Goal: Transaction & Acquisition: Book appointment/travel/reservation

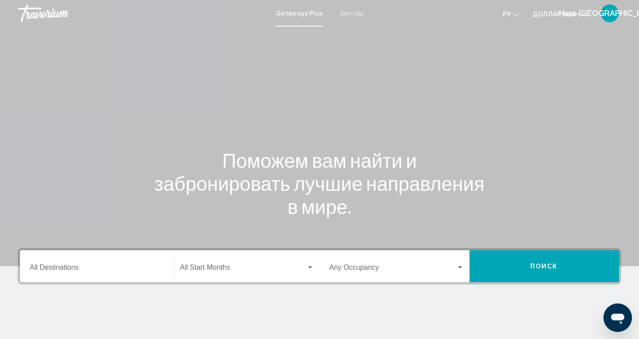
click at [61, 269] on input "Destination All Destinations" at bounding box center [97, 269] width 135 height 8
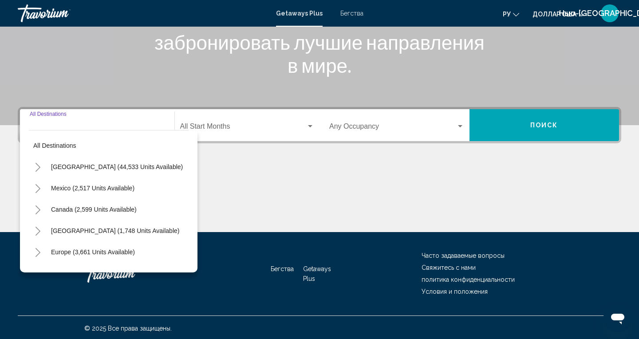
scroll to position [143, 0]
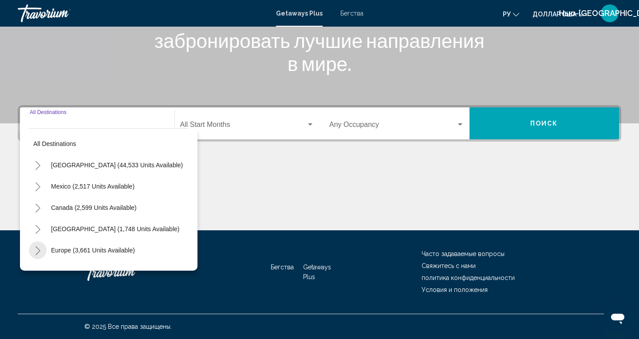
click at [31, 256] on button "Toggle Europe (3,661 units available)" at bounding box center [38, 250] width 18 height 18
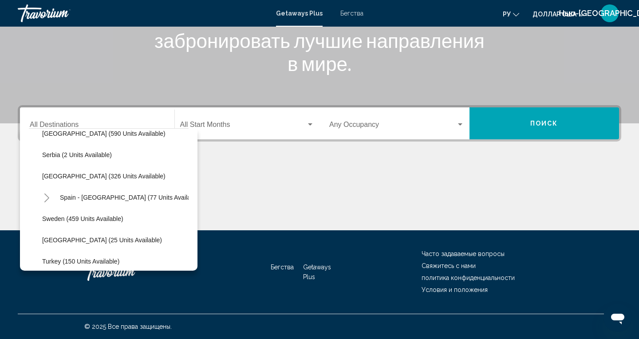
scroll to position [331, 0]
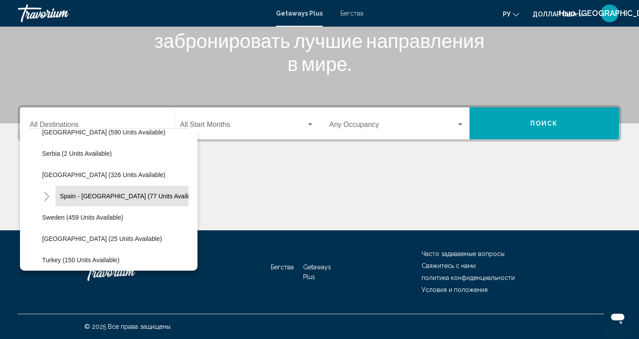
click at [78, 197] on span "Spain - [GEOGRAPHIC_DATA] (77 units available)" at bounding box center [130, 196] width 141 height 7
type input "**********"
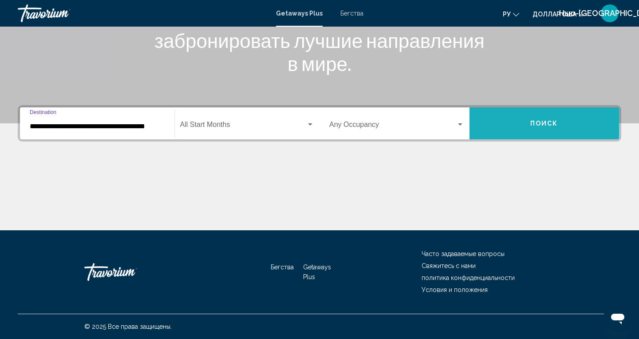
click at [537, 126] on span "Поиск" at bounding box center [544, 123] width 28 height 7
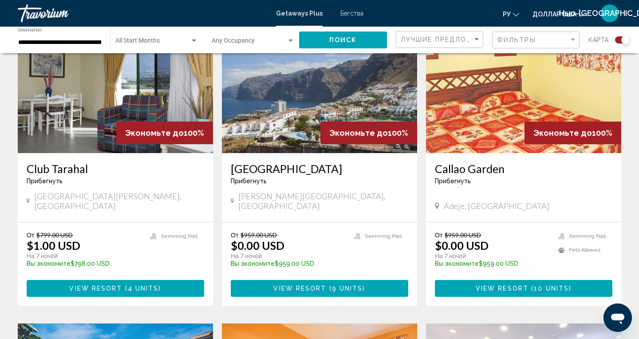
scroll to position [670, 0]
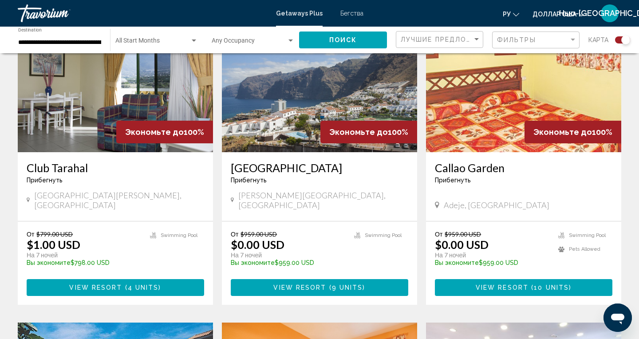
click at [338, 279] on button "View Resort ( 9 units )" at bounding box center [319, 287] width 177 height 16
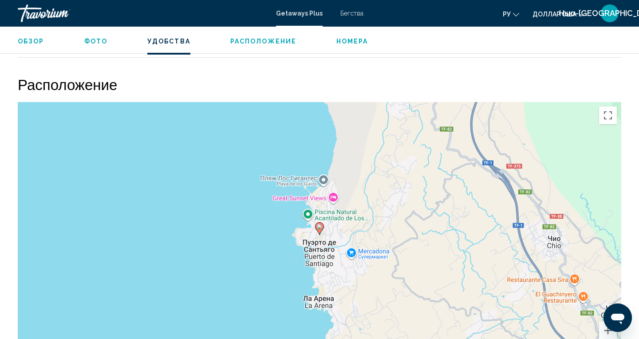
scroll to position [1056, 0]
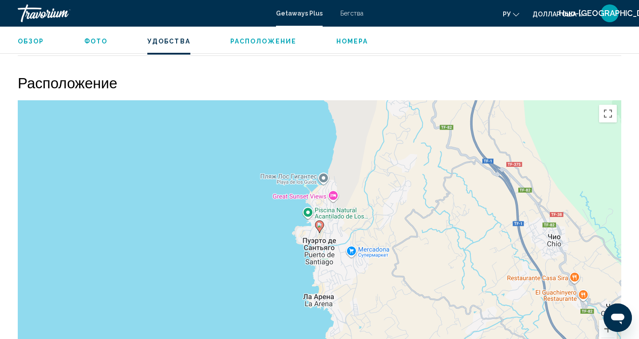
click at [137, 330] on div "Чтобы активировать перетаскивание с помощью клавиатуры, нажмите Alt + Ввод. Пос…" at bounding box center [319, 233] width 603 height 266
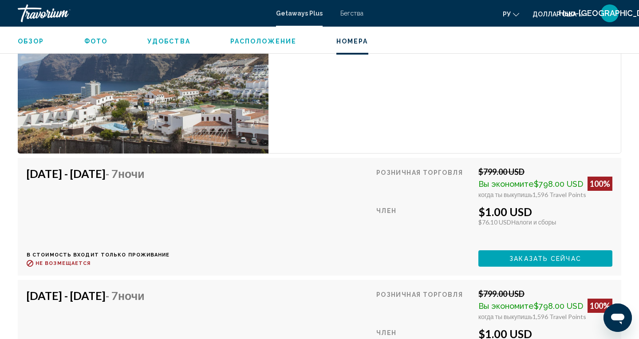
scroll to position [1572, 0]
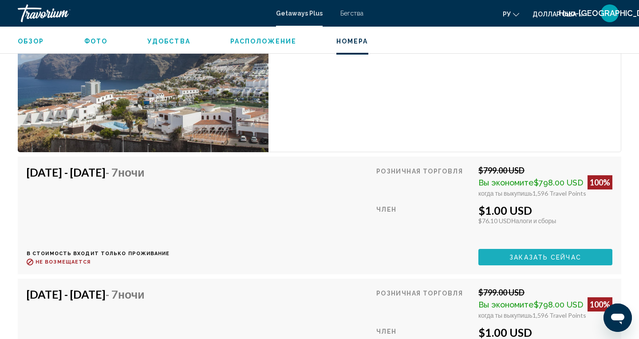
click at [537, 260] on span "Заказать сейчас" at bounding box center [545, 257] width 72 height 7
